Goal: Task Accomplishment & Management: Use online tool/utility

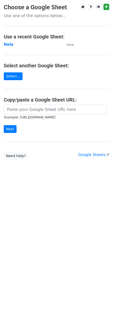
click at [9, 46] on strong "Hola" at bounding box center [9, 44] width 10 height 5
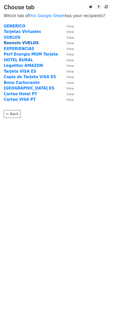
click at [21, 43] on strong "Reenvio VUELOS" at bounding box center [21, 43] width 35 height 5
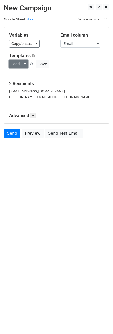
click at [18, 66] on link "Load..." at bounding box center [18, 64] width 19 height 8
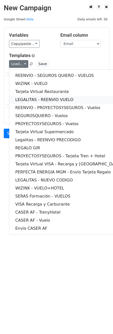
click at [30, 101] on link "LEGALITAS - REENVIO VUELO" at bounding box center [68, 100] width 118 height 8
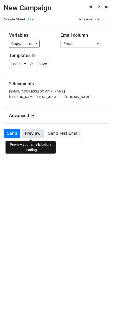
click at [33, 135] on link "Preview" at bounding box center [33, 134] width 22 height 10
click at [32, 135] on link "Preview" at bounding box center [33, 134] width 22 height 10
click at [12, 134] on link "Send" at bounding box center [12, 134] width 17 height 10
